Goal: Browse casually: Explore the website without a specific task or goal

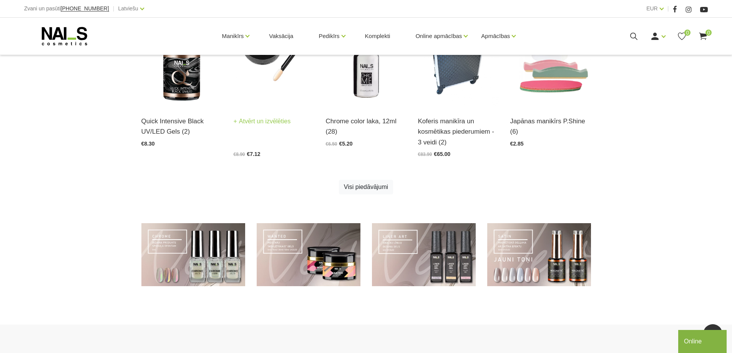
scroll to position [553, 0]
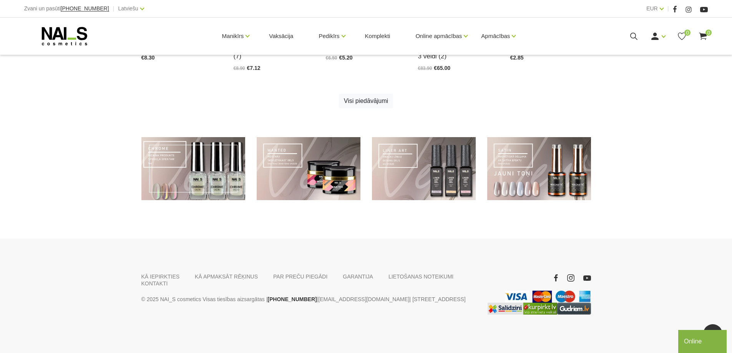
click at [204, 173] on link at bounding box center [193, 168] width 104 height 63
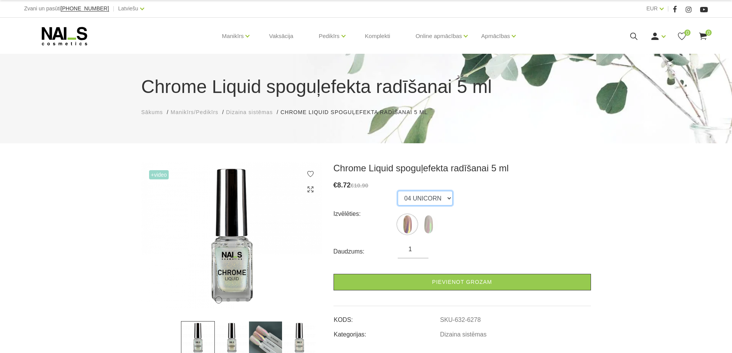
click at [447, 198] on select "04 UNICORN 03 AURORA" at bounding box center [425, 198] width 55 height 15
click at [398, 191] on select "04 UNICORN 03 AURORA" at bounding box center [425, 198] width 55 height 15
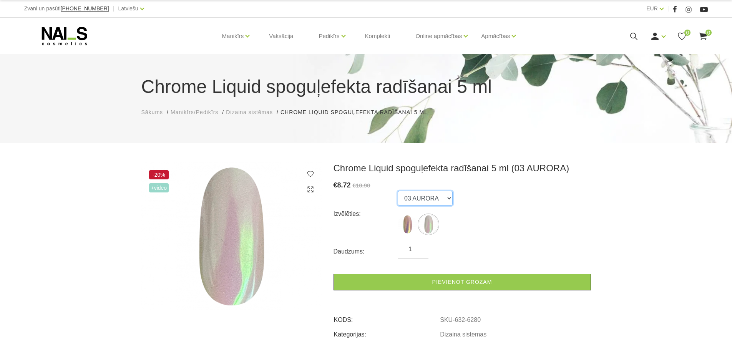
click at [441, 195] on select "04 UNICORN 03 AURORA" at bounding box center [425, 198] width 55 height 15
select select "6278"
click at [398, 191] on select "04 UNICORN 03 AURORA" at bounding box center [425, 198] width 55 height 15
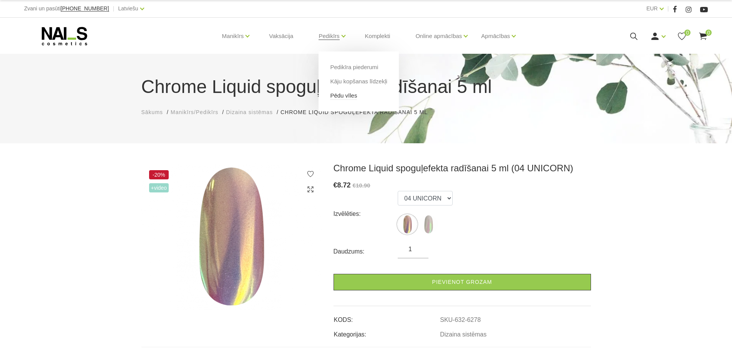
click at [348, 96] on link "Pēdu vīles" at bounding box center [343, 95] width 27 height 8
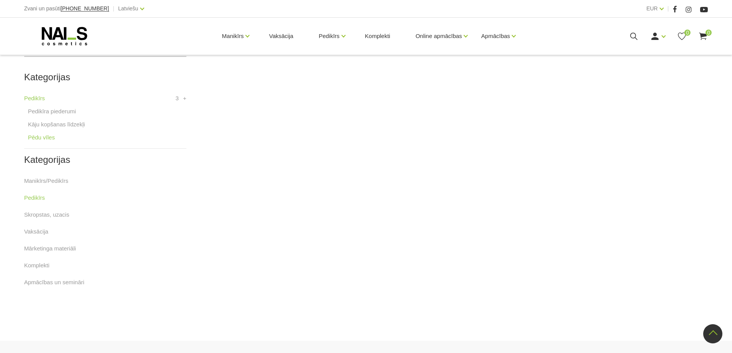
scroll to position [180, 0]
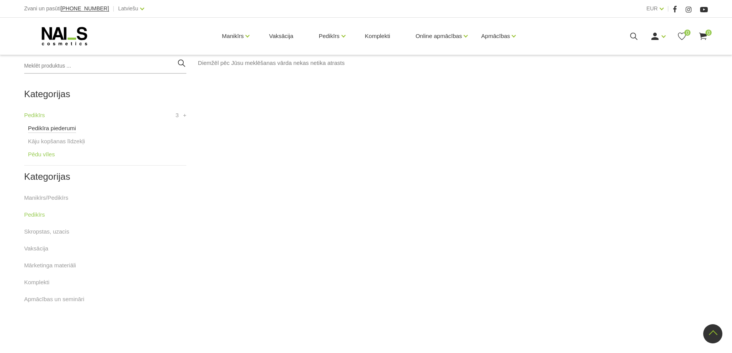
click at [50, 129] on link "Pedikīra piederumi" at bounding box center [52, 128] width 48 height 9
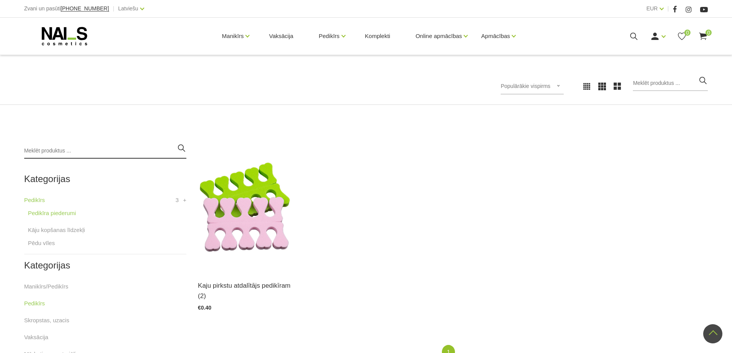
scroll to position [90, 0]
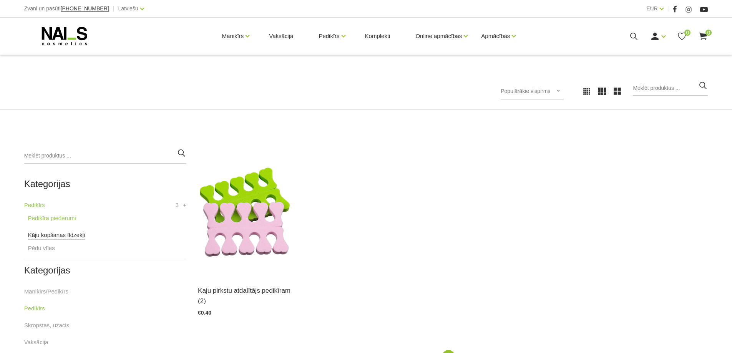
click at [45, 236] on link "Kāju kopšanas līdzekļi" at bounding box center [56, 235] width 57 height 9
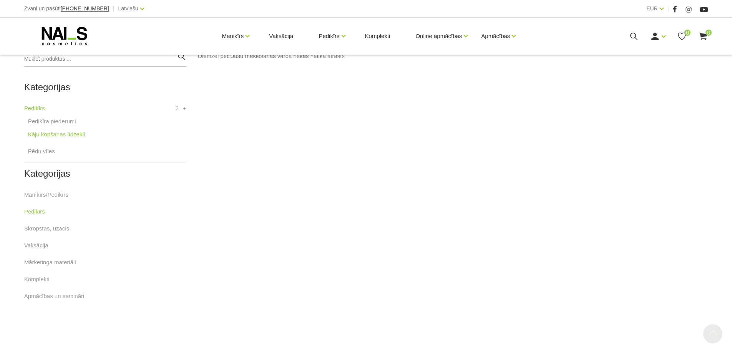
scroll to position [269, 0]
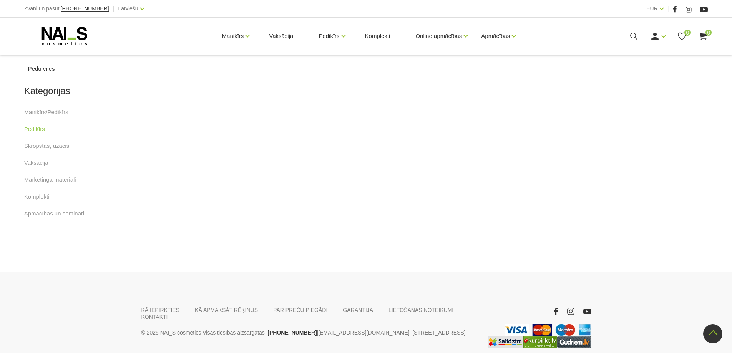
click at [42, 69] on link "Pēdu vīles" at bounding box center [41, 68] width 27 height 9
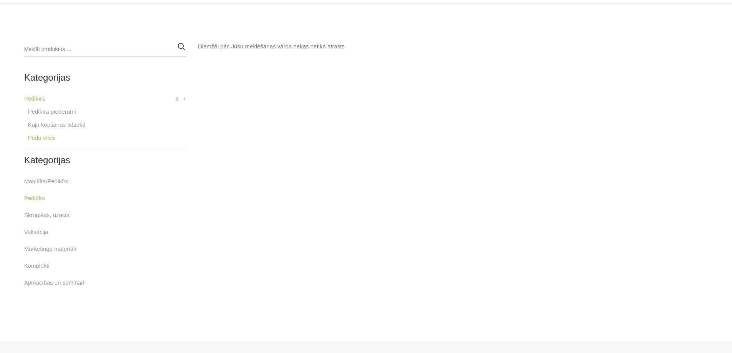
scroll to position [299, 0]
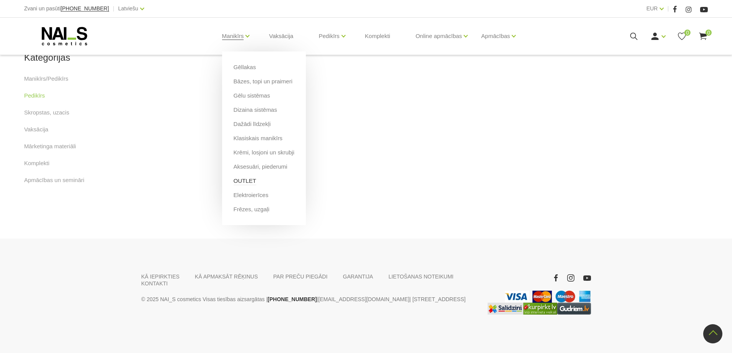
click at [237, 181] on link "OUTLET" at bounding box center [245, 181] width 23 height 8
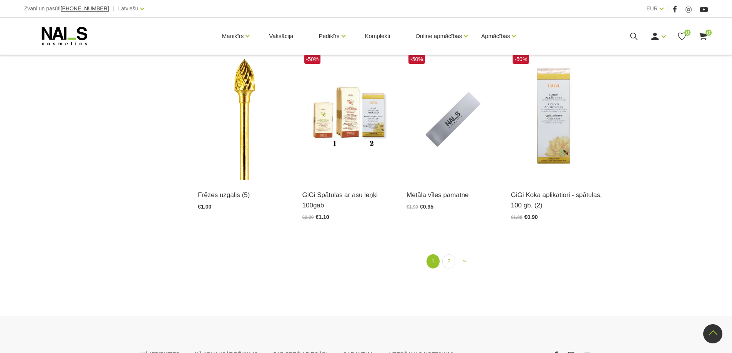
scroll to position [987, 0]
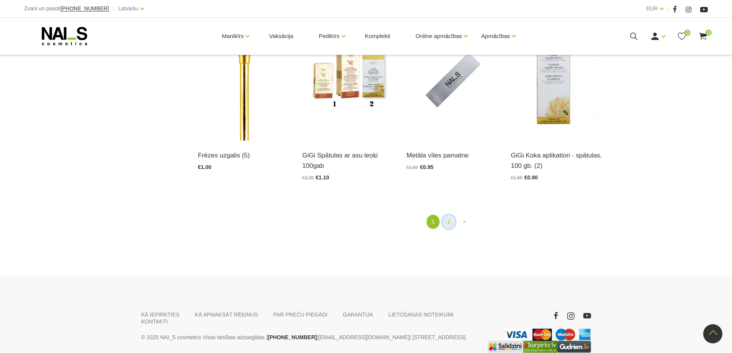
click at [450, 219] on link "2" at bounding box center [448, 222] width 13 height 14
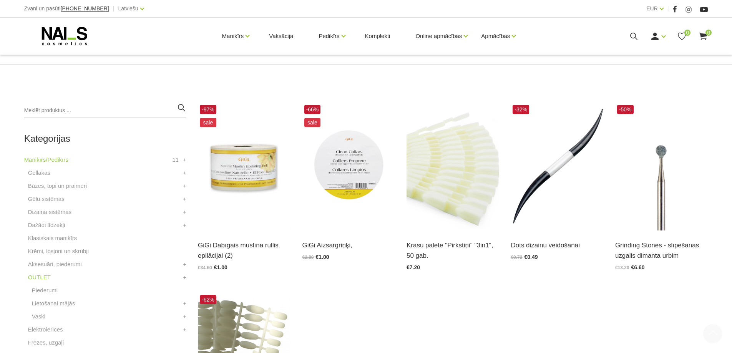
scroll to position [180, 0]
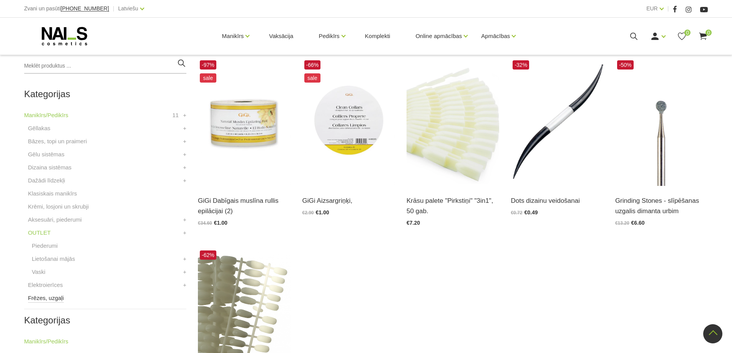
click at [38, 299] on link "Frēzes, uzgaļi" at bounding box center [46, 298] width 36 height 9
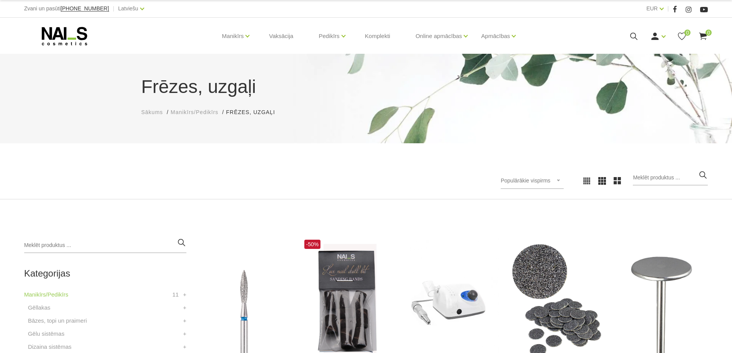
scroll to position [180, 0]
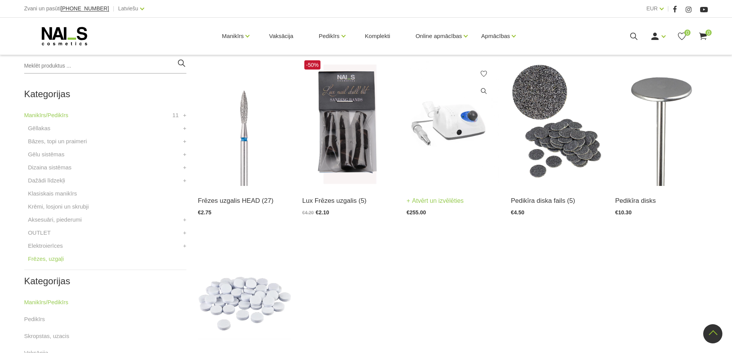
click at [456, 135] on img at bounding box center [453, 122] width 93 height 128
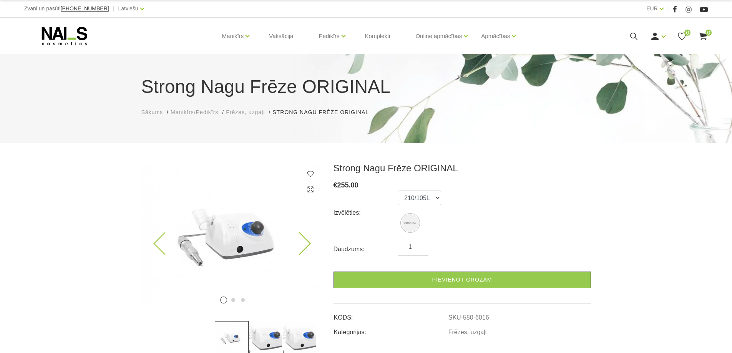
click at [307, 240] on icon at bounding box center [299, 244] width 23 height 23
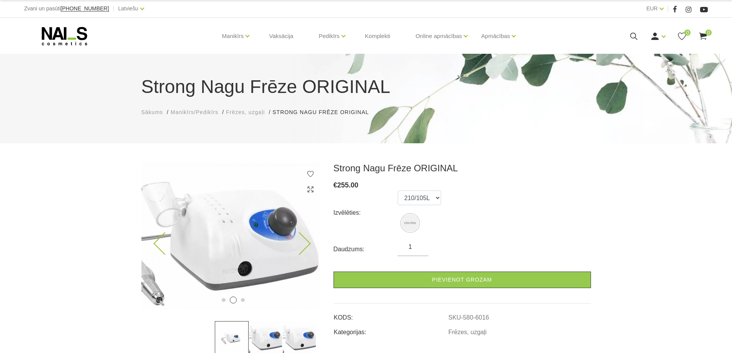
click at [307, 240] on icon at bounding box center [299, 244] width 23 height 23
click at [486, 239] on form "Izvēlēties: 210/105L Daudzums: 1 Pievienot grozam" at bounding box center [463, 240] width 258 height 98
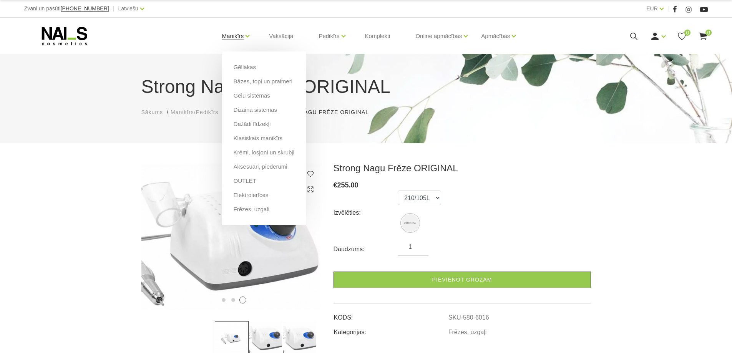
click at [233, 35] on link "Manikīrs" at bounding box center [233, 36] width 22 height 31
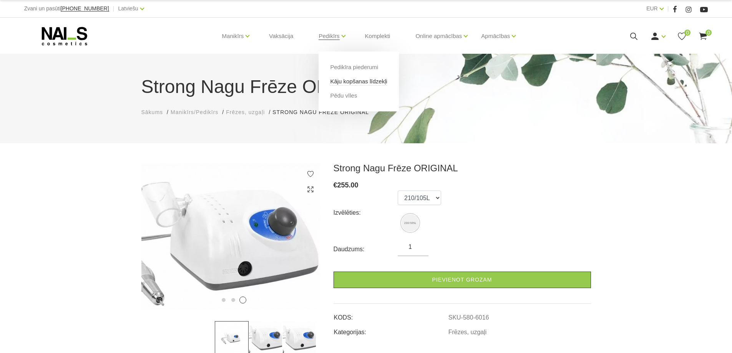
click at [336, 83] on link "Kāju kopšanas līdzekļi" at bounding box center [358, 81] width 57 height 8
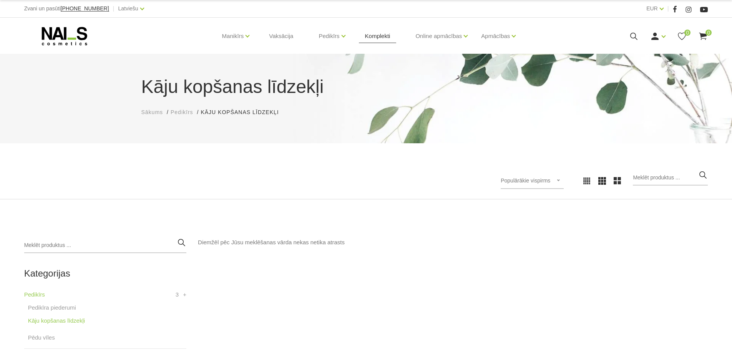
click at [375, 38] on link "Komplekti" at bounding box center [378, 36] width 38 height 37
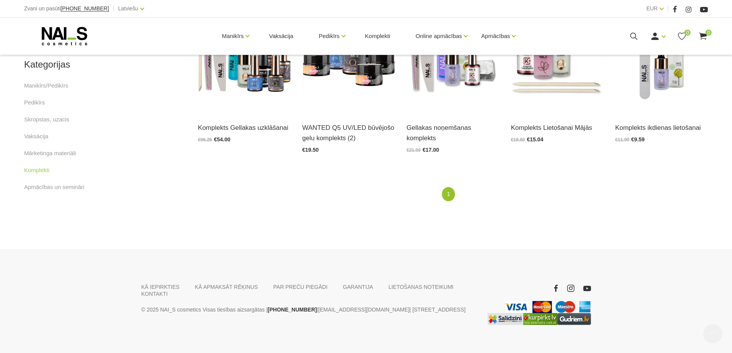
scroll to position [263, 0]
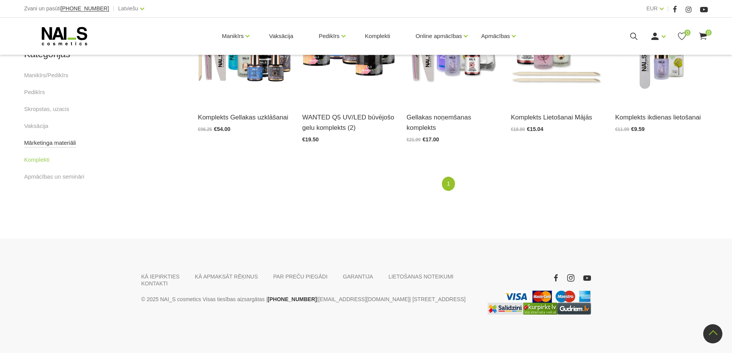
click at [48, 140] on link "Mārketinga materiāli" at bounding box center [50, 142] width 52 height 9
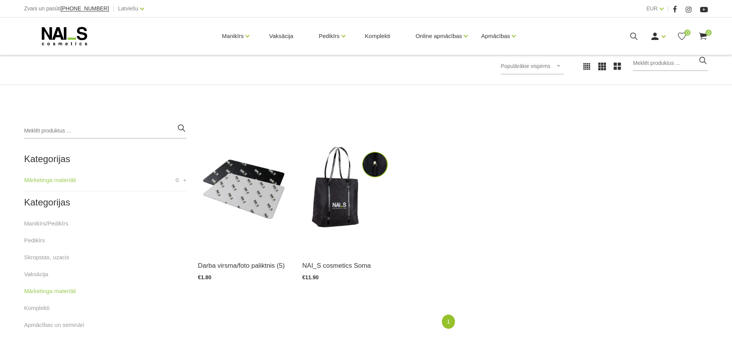
scroll to position [180, 0]
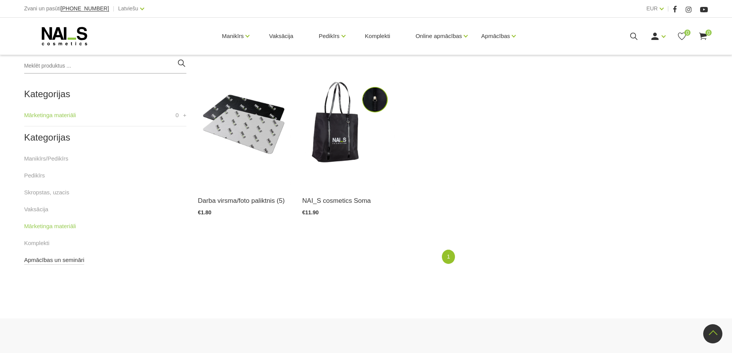
click at [35, 256] on link "Apmācības un semināri" at bounding box center [54, 260] width 60 height 9
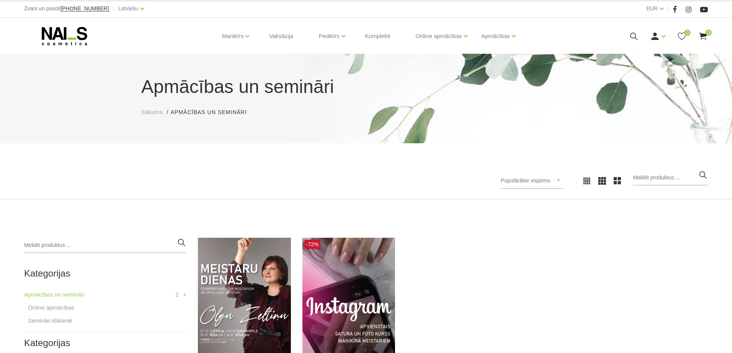
click at [49, 33] on icon at bounding box center [64, 36] width 81 height 19
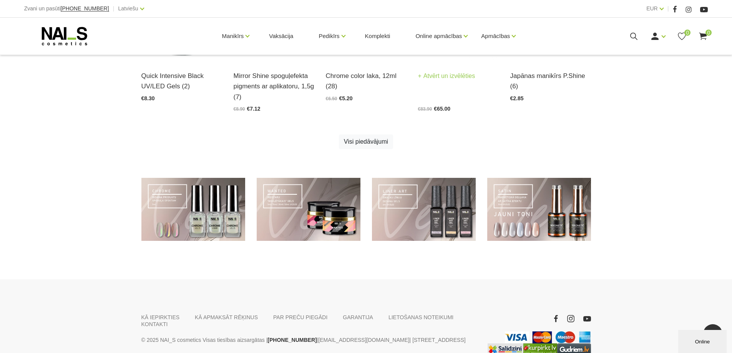
scroll to position [553, 0]
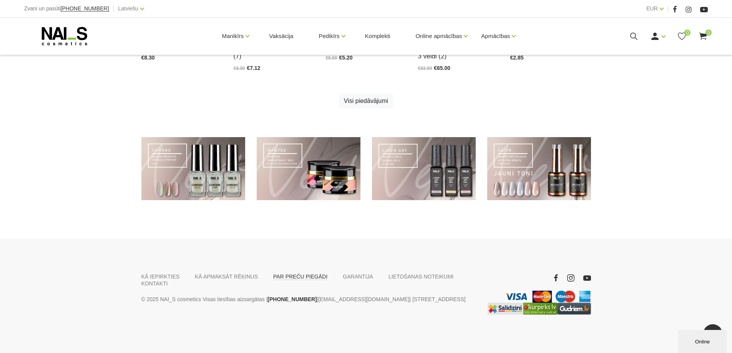
click at [289, 276] on link "PAR PREČU PIEGĀDI" at bounding box center [300, 276] width 54 height 7
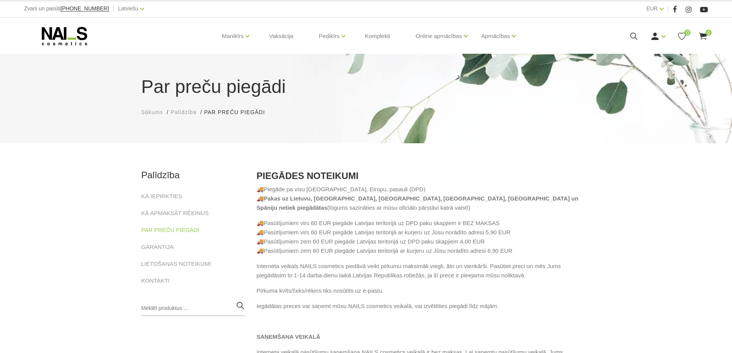
click at [68, 33] on icon at bounding box center [64, 36] width 81 height 19
